Goal: Find specific page/section: Find specific page/section

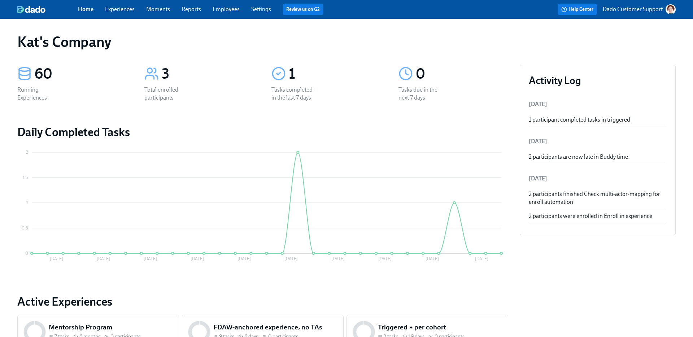
click at [623, 7] on p "Dado Customer Support" at bounding box center [633, 9] width 60 height 8
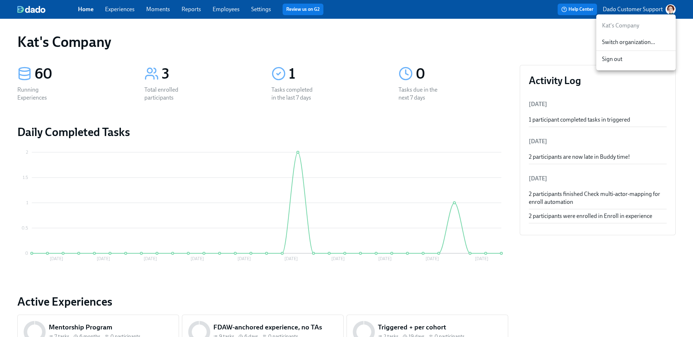
click at [623, 41] on span "Switch organization..." at bounding box center [636, 42] width 68 height 8
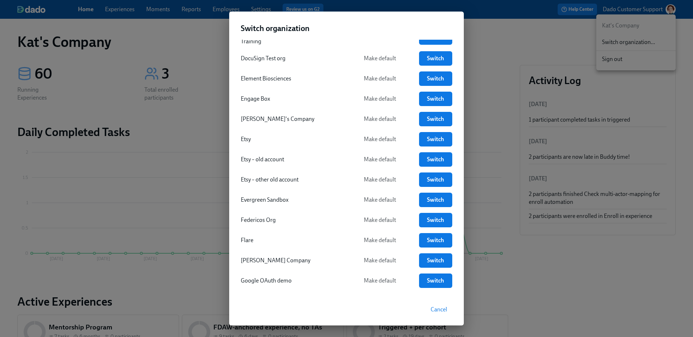
scroll to position [800, 0]
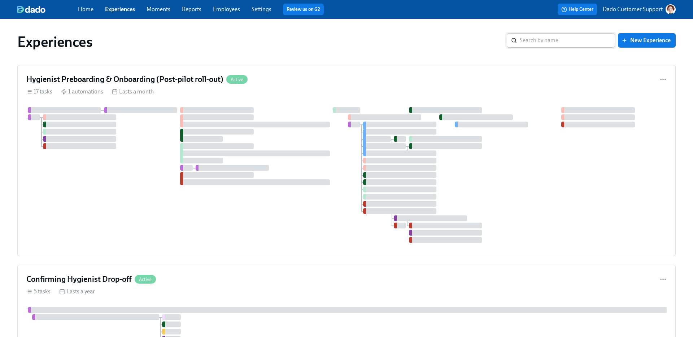
click at [580, 44] on input "search" at bounding box center [567, 40] width 95 height 14
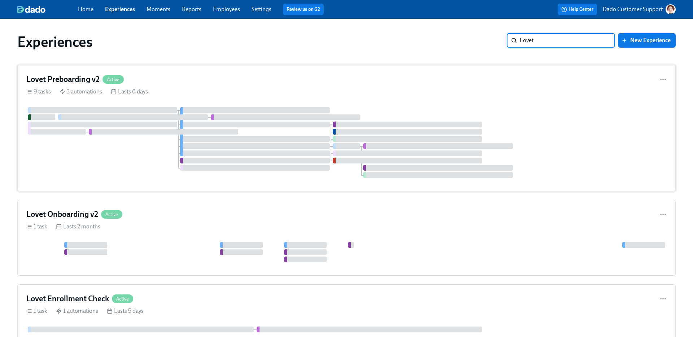
type input "Lovet"
click at [155, 92] on div "9 tasks 3 automations Lasts 6 days" at bounding box center [346, 92] width 640 height 8
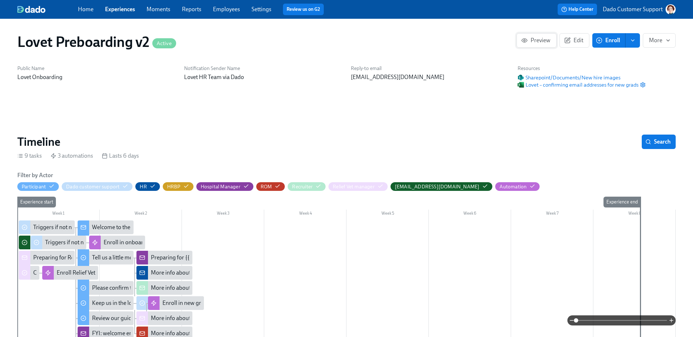
click at [528, 39] on span "Preview" at bounding box center [537, 40] width 28 height 7
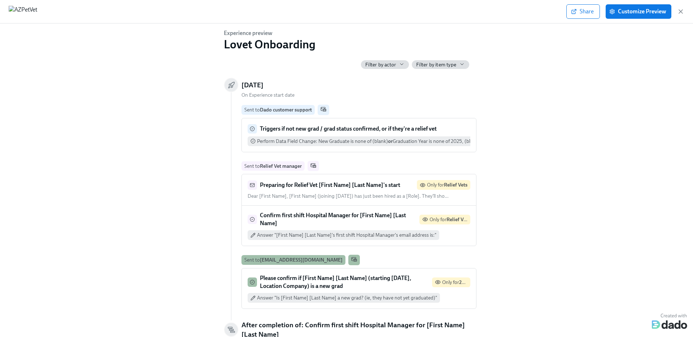
click at [683, 13] on icon "button" at bounding box center [680, 11] width 7 height 7
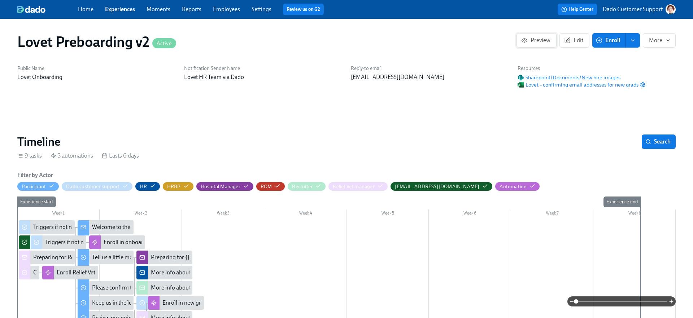
click at [539, 40] on span "Preview" at bounding box center [537, 40] width 28 height 7
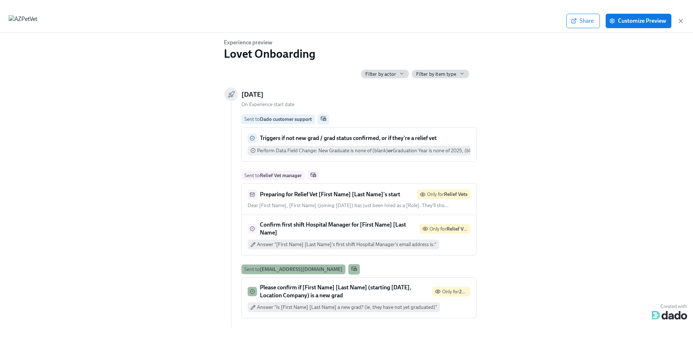
scroll to position [90, 0]
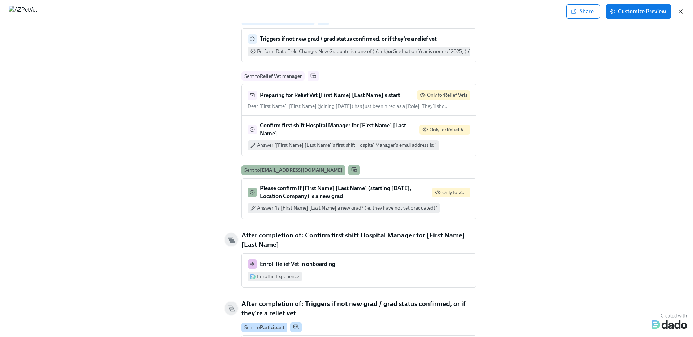
click at [680, 10] on icon "button" at bounding box center [680, 11] width 7 height 7
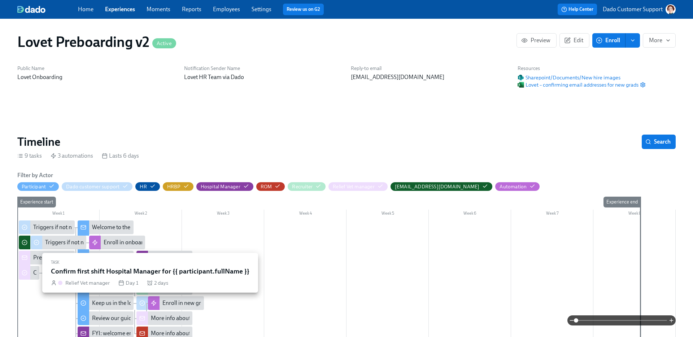
click at [30, 271] on div at bounding box center [25, 272] width 12 height 15
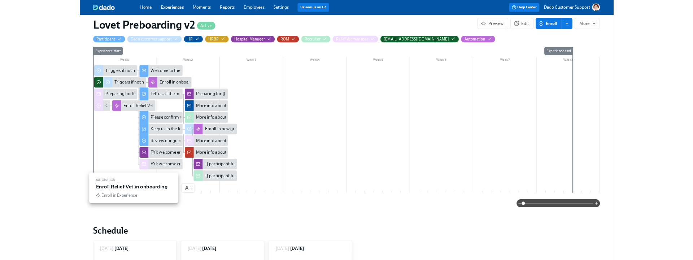
scroll to position [146, 0]
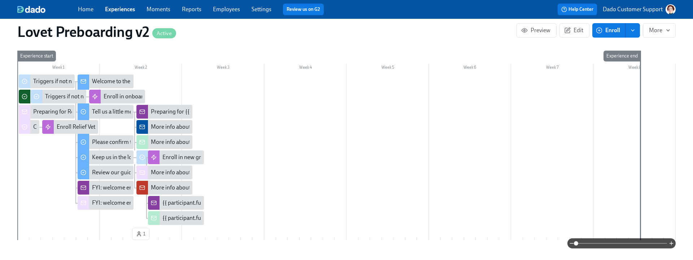
click at [119, 8] on link "Experiences" at bounding box center [120, 9] width 30 height 7
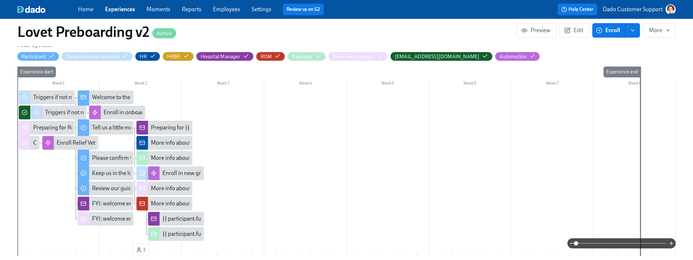
scroll to position [127, 0]
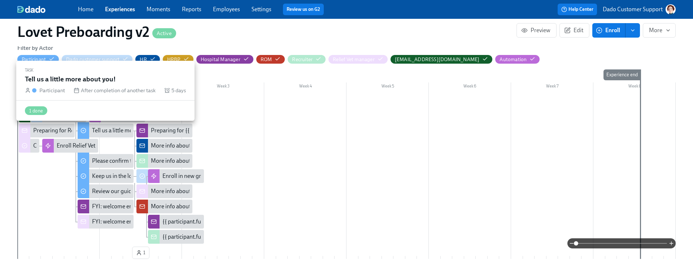
click at [100, 127] on div "Tell us a little more about you!" at bounding box center [128, 130] width 73 height 8
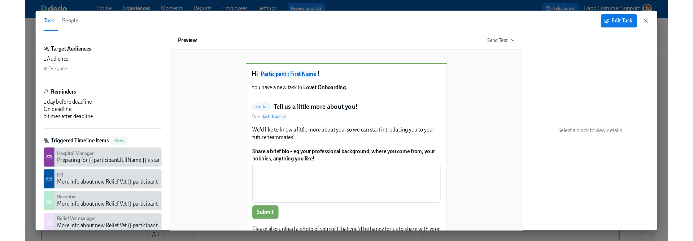
scroll to position [167, 0]
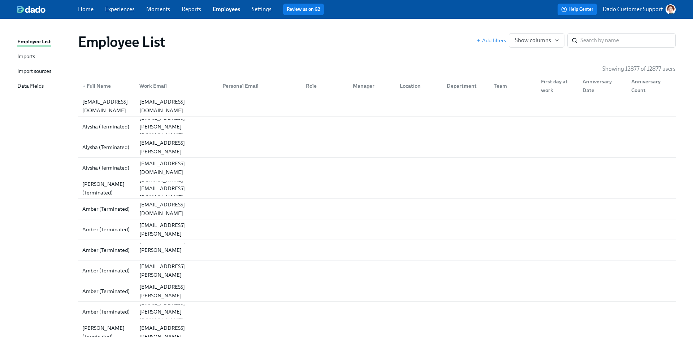
click at [24, 68] on div "Import sources" at bounding box center [34, 71] width 34 height 9
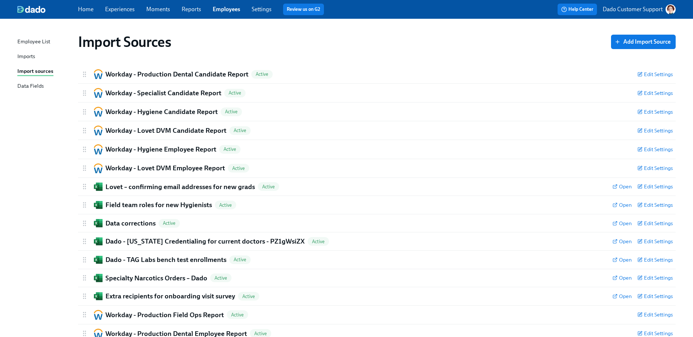
click at [26, 37] on div "Import Sources Add Import Source Workday - Production Dental Candidate Report A…" at bounding box center [346, 221] width 658 height 389
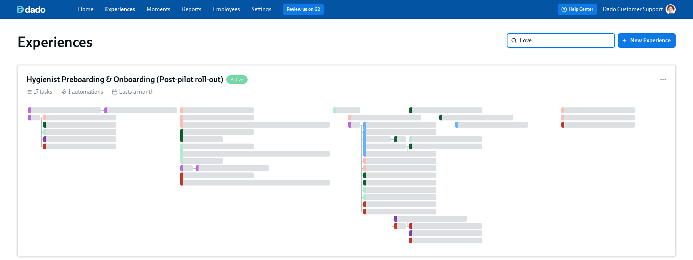
type input "Lovet"
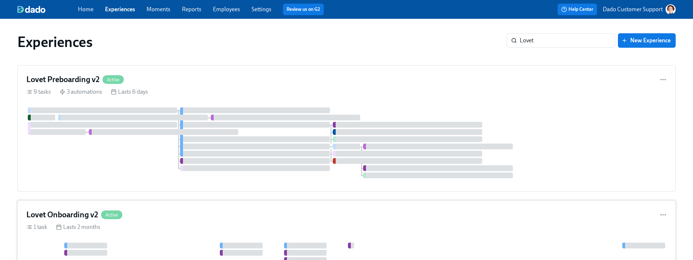
click at [162, 242] on div at bounding box center [346, 252] width 640 height 20
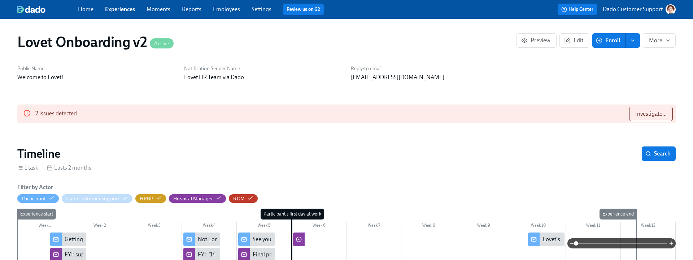
scroll to position [0, 1708]
click at [165, 158] on div "Timeline Search" at bounding box center [346, 153] width 658 height 14
